Goal: Information Seeking & Learning: Learn about a topic

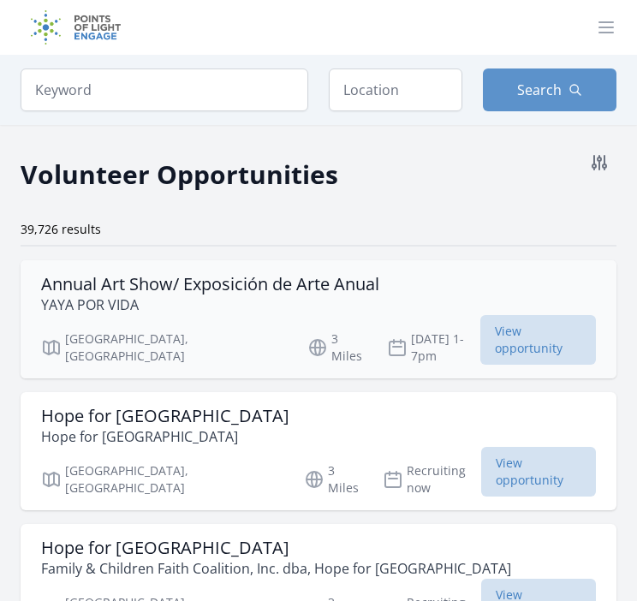
click at [319, 293] on h3 "Annual Art Show/ Exposición de Arte Anual" at bounding box center [210, 284] width 338 height 21
click at [604, 159] on icon at bounding box center [600, 163] width 14 height 14
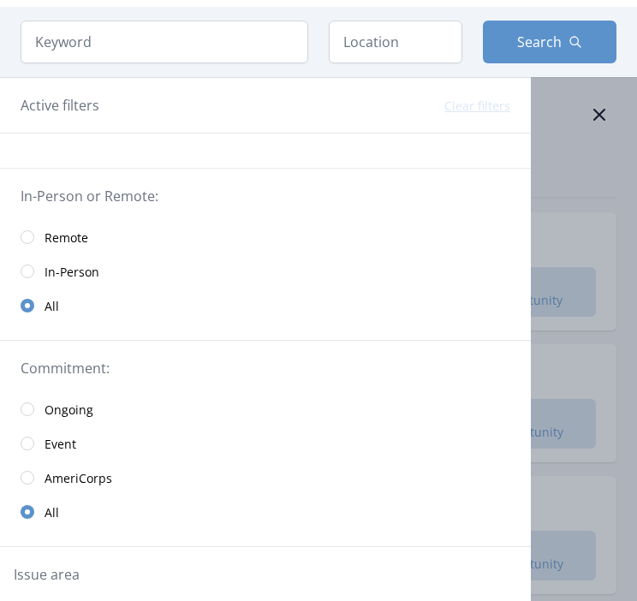
scroll to position [86, 0]
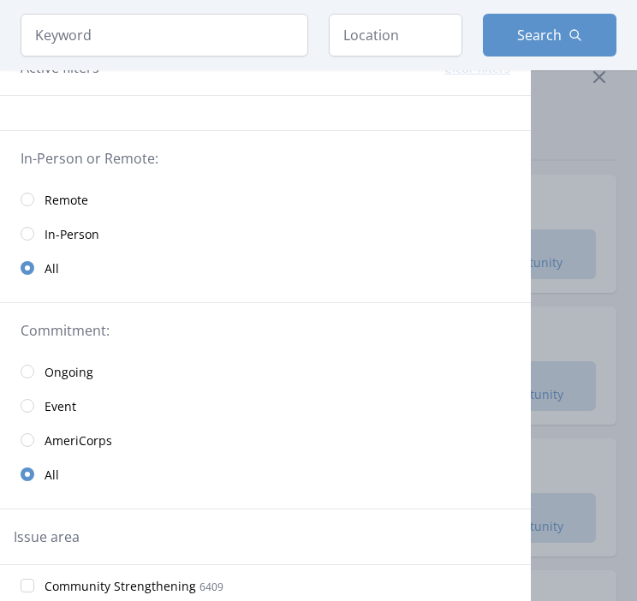
click at [62, 193] on span "Remote" at bounding box center [67, 200] width 44 height 17
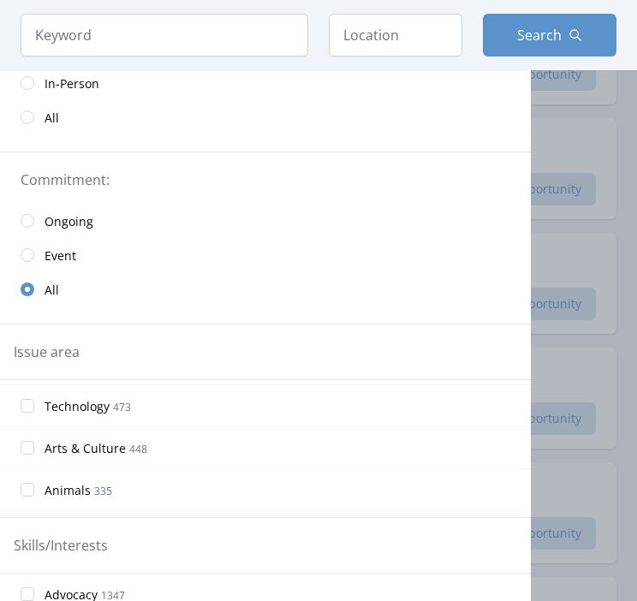
scroll to position [257, 0]
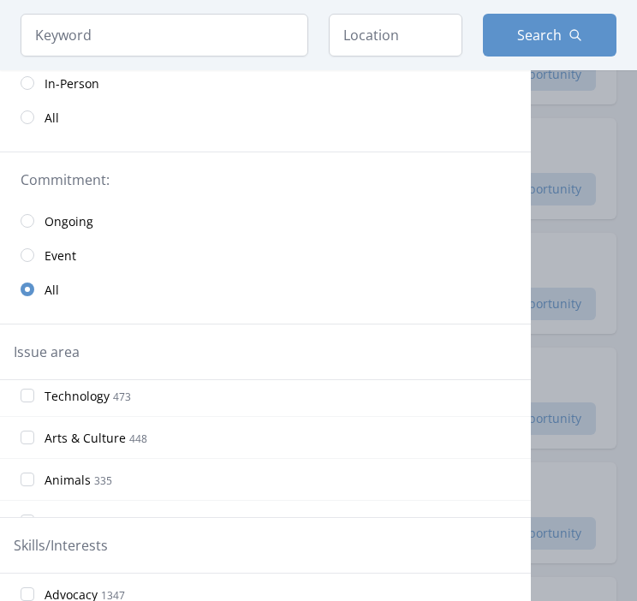
click at [558, 140] on div at bounding box center [318, 300] width 637 height 601
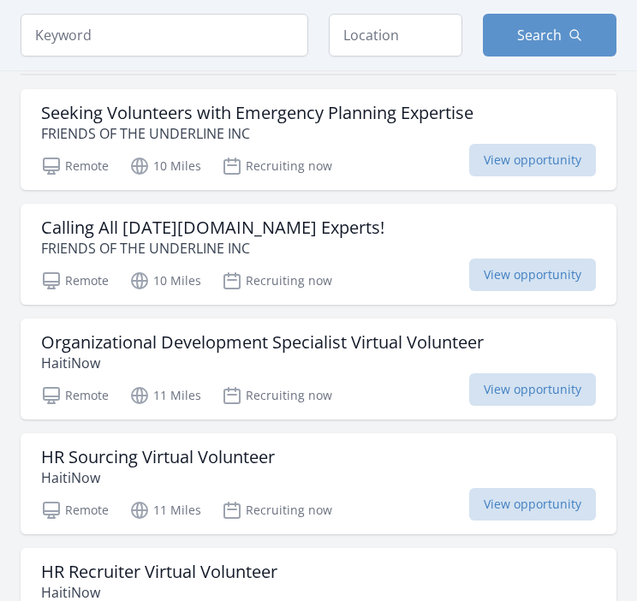
scroll to position [0, 0]
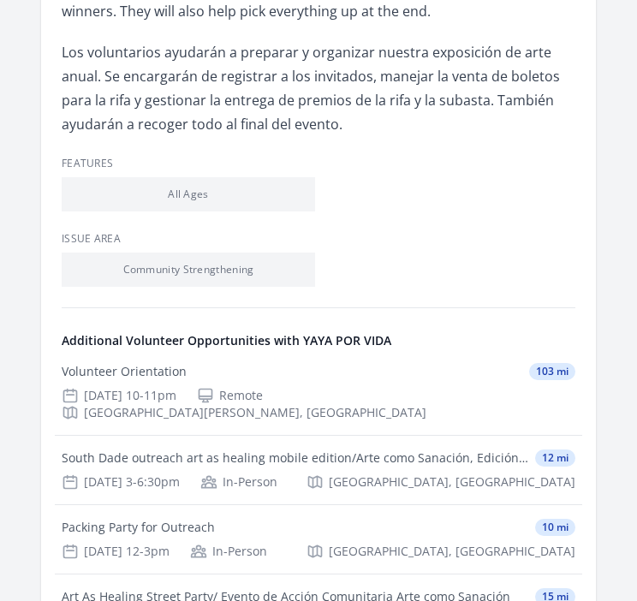
scroll to position [685, 0]
